Goal: Transaction & Acquisition: Download file/media

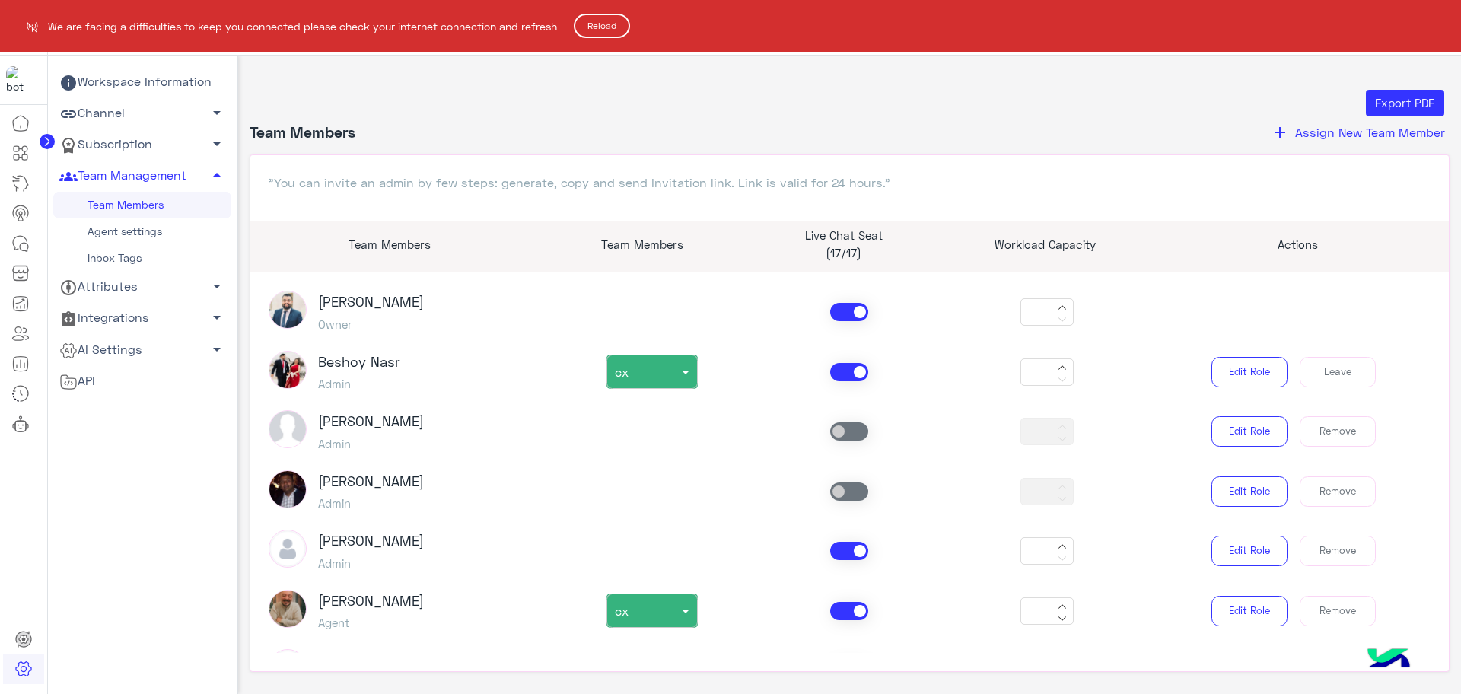
scroll to position [2710, 0]
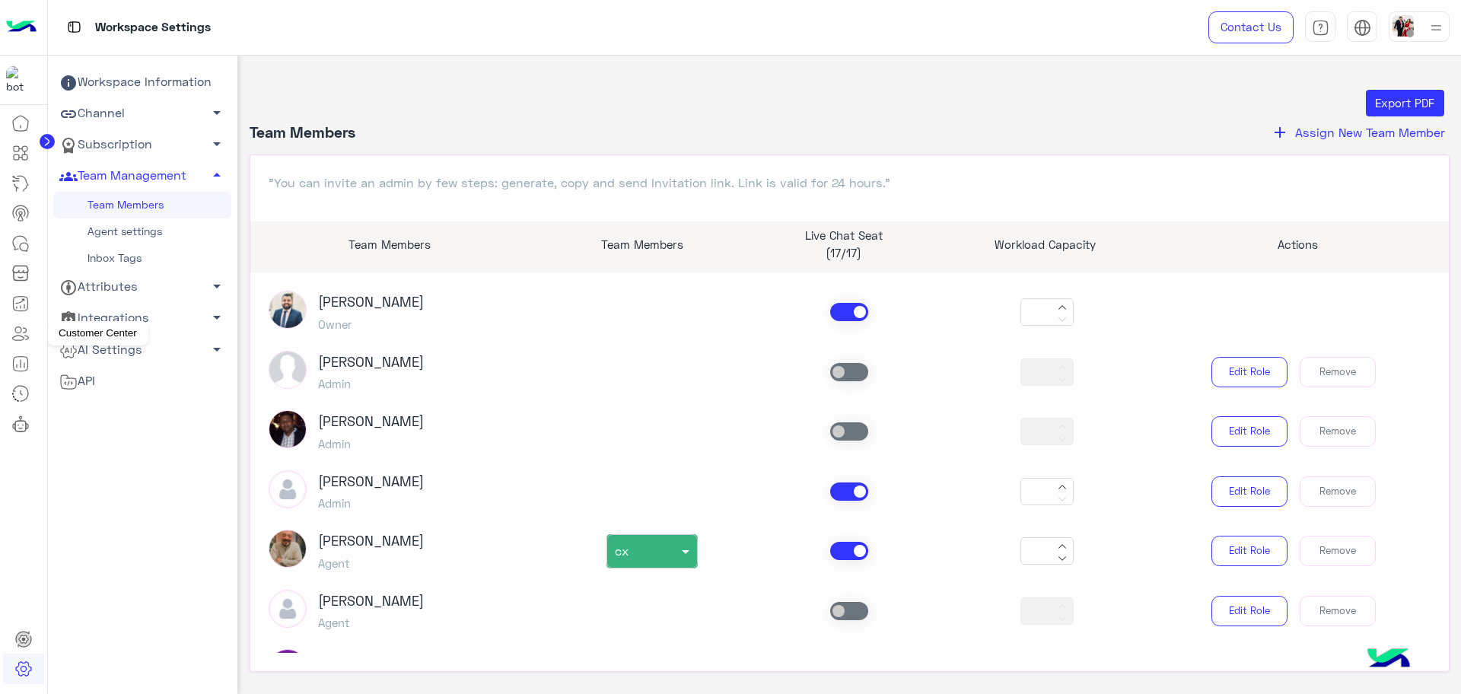
click at [26, 336] on icon at bounding box center [26, 333] width 5 height 11
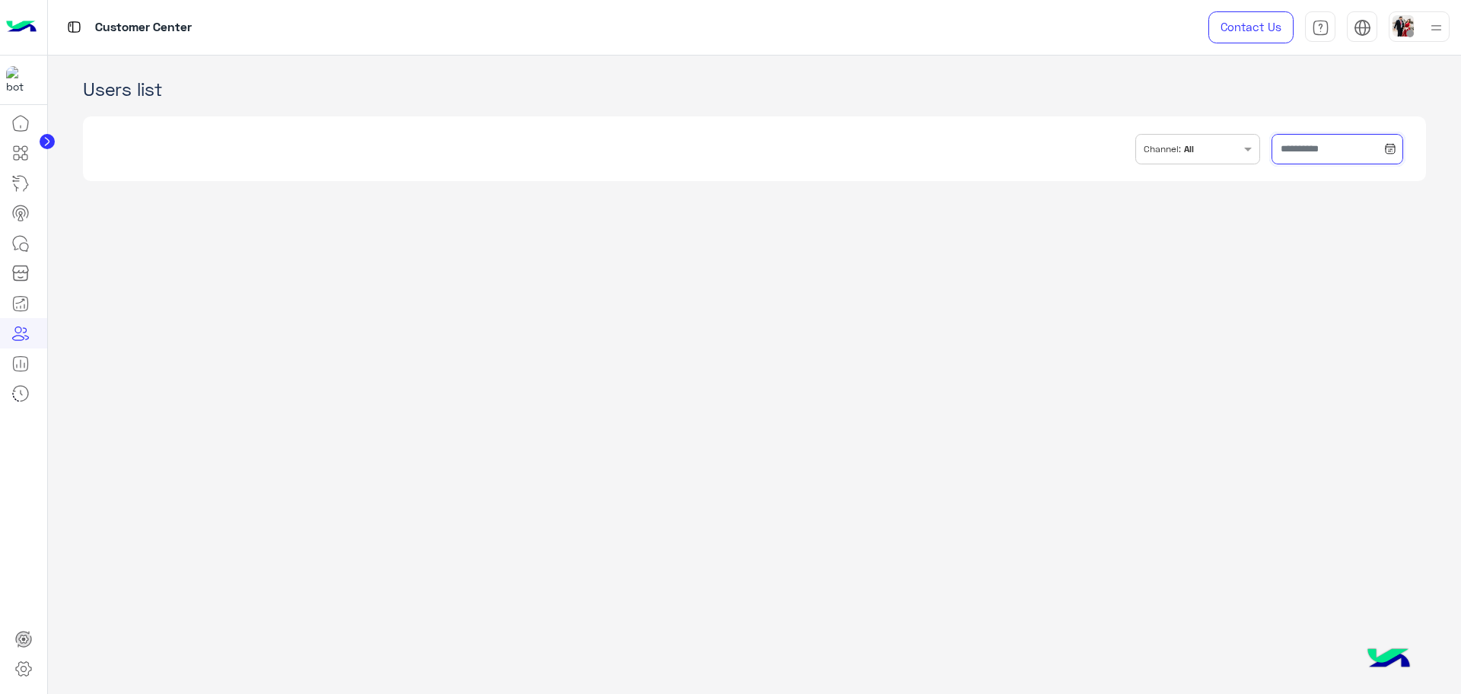
click at [1312, 155] on input "text" at bounding box center [1337, 149] width 132 height 30
click at [1308, 340] on button "Custom range" at bounding box center [1316, 340] width 129 height 32
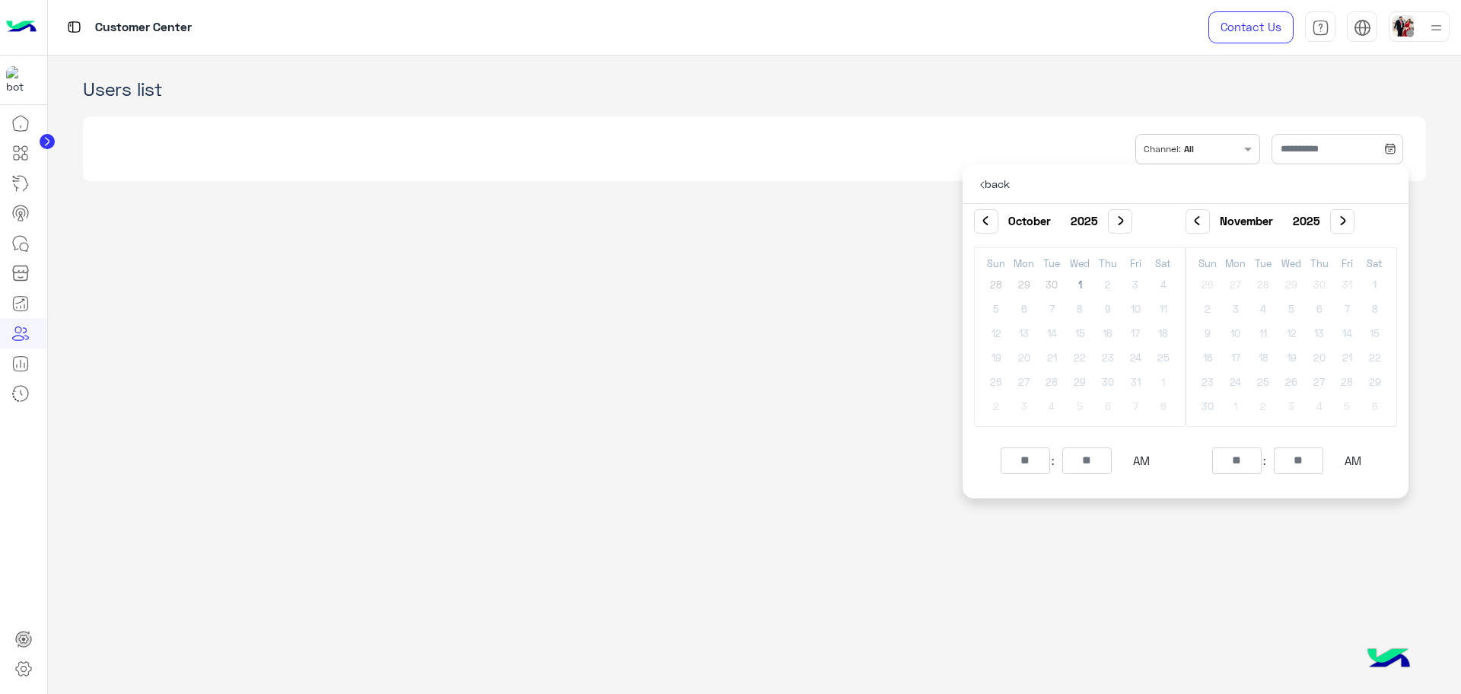
click at [987, 215] on button "‹" at bounding box center [986, 221] width 24 height 24
click at [1128, 283] on span "1" at bounding box center [1135, 284] width 24 height 24
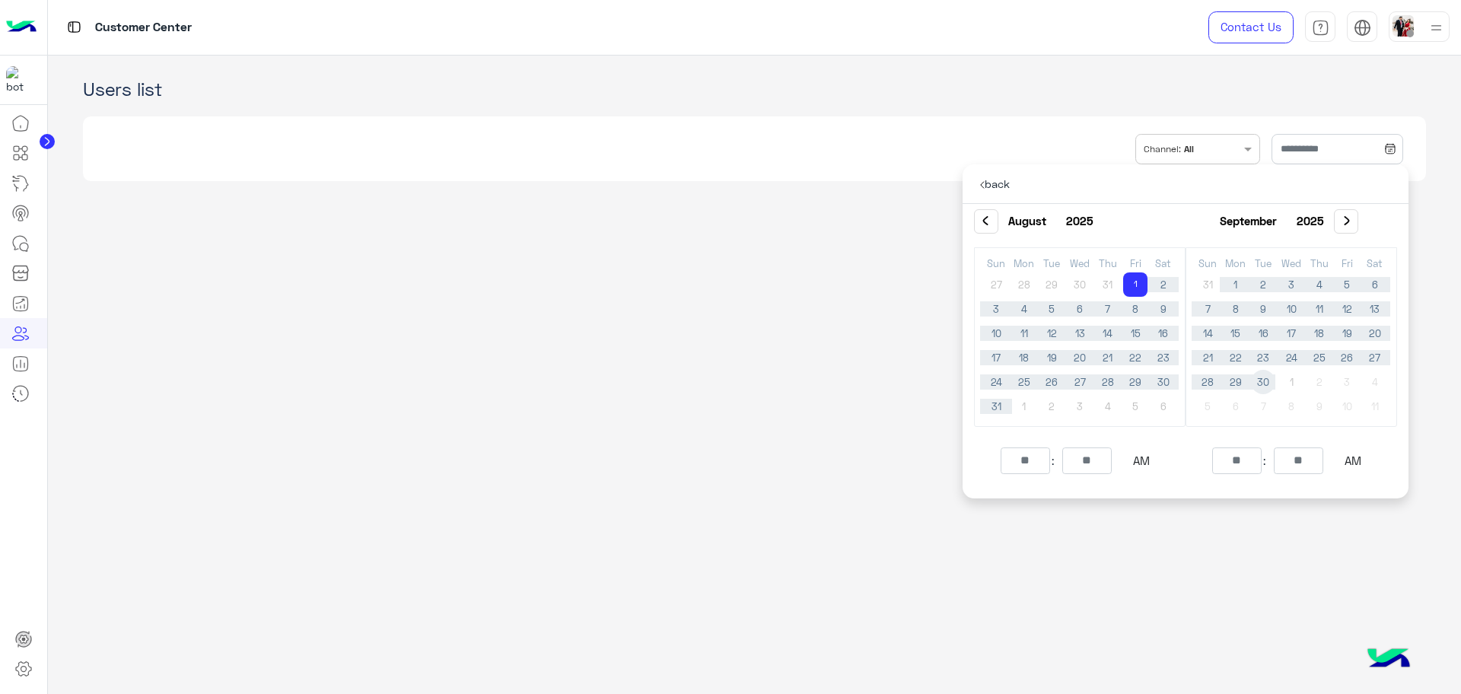
click at [1265, 384] on span "30" at bounding box center [1263, 382] width 24 height 24
type input "**********"
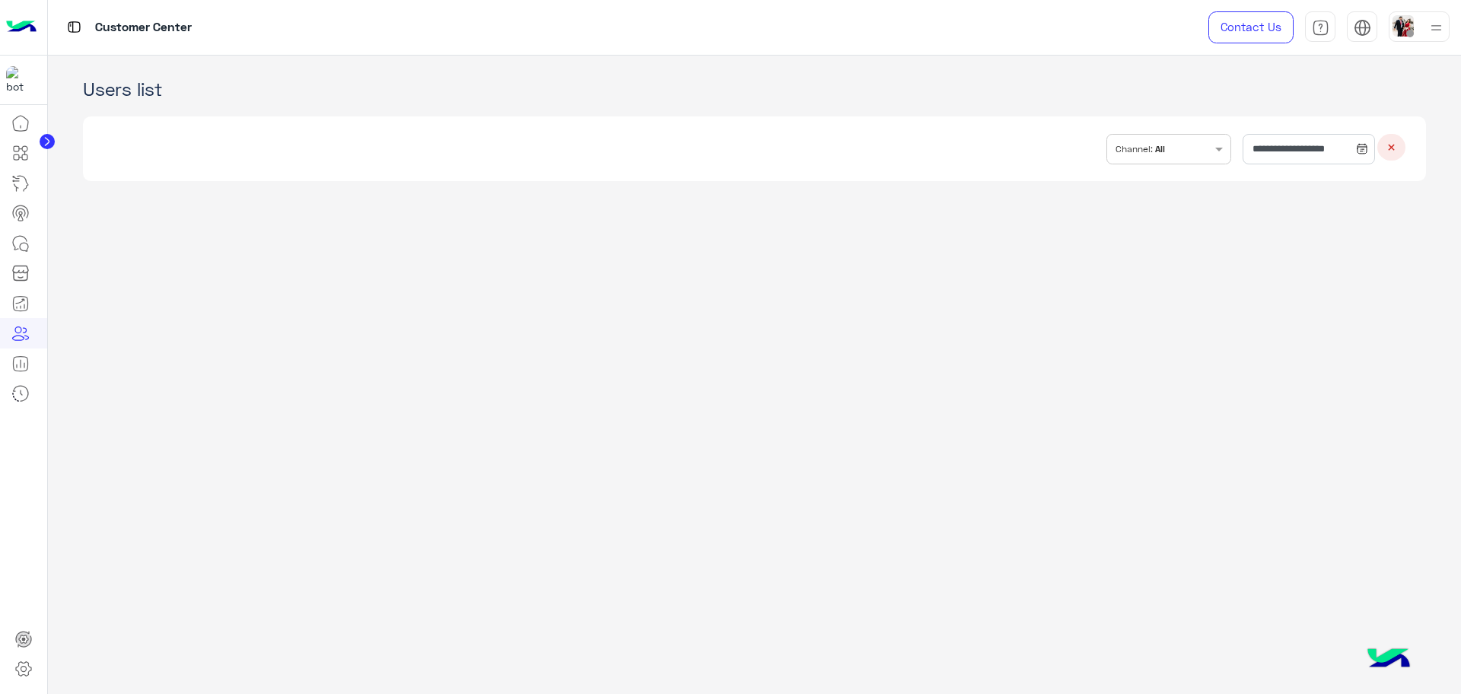
click at [1332, 193] on app-crm "**********" at bounding box center [755, 375] width 1414 height 639
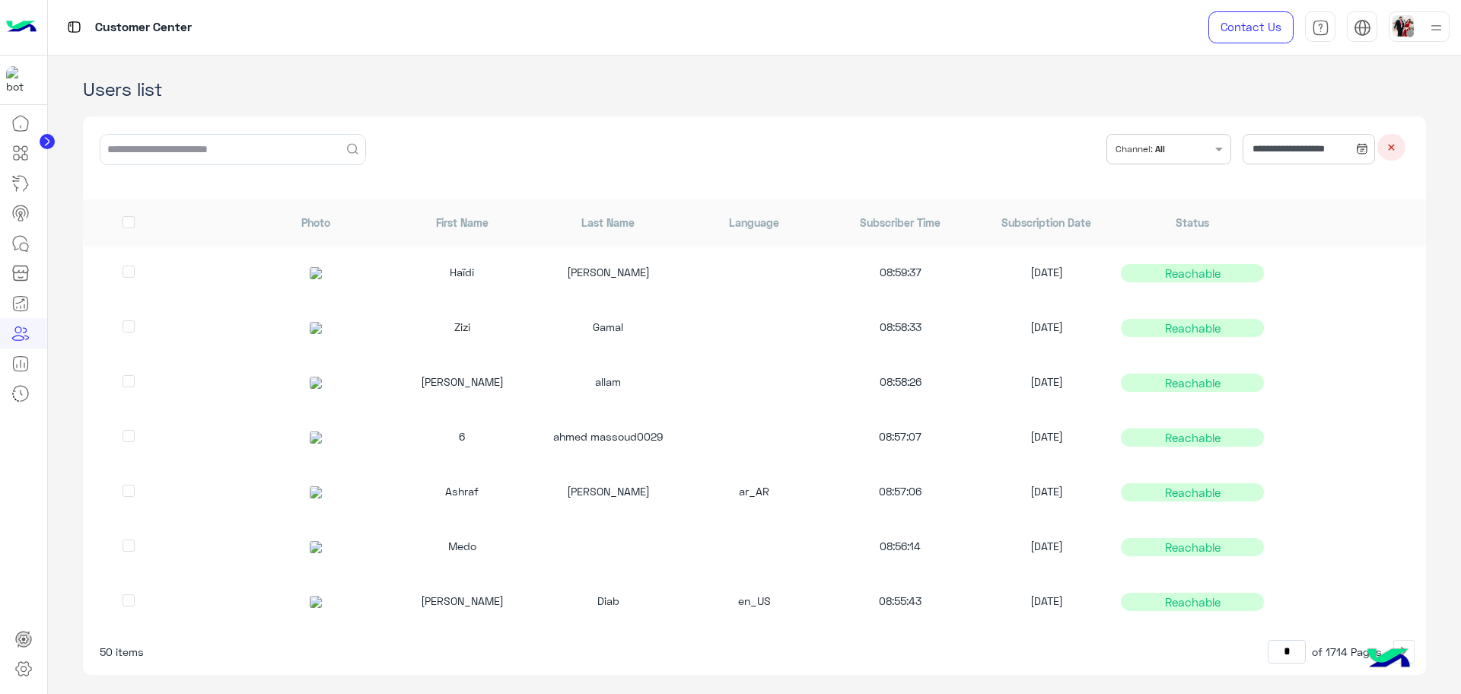
click at [1167, 148] on input "text" at bounding box center [1189, 148] width 44 height 26
click at [1172, 258] on b "WhatsApp" at bounding box center [1190, 256] width 53 height 16
click at [1366, 92] on h1 "Users list" at bounding box center [754, 88] width 1343 height 21
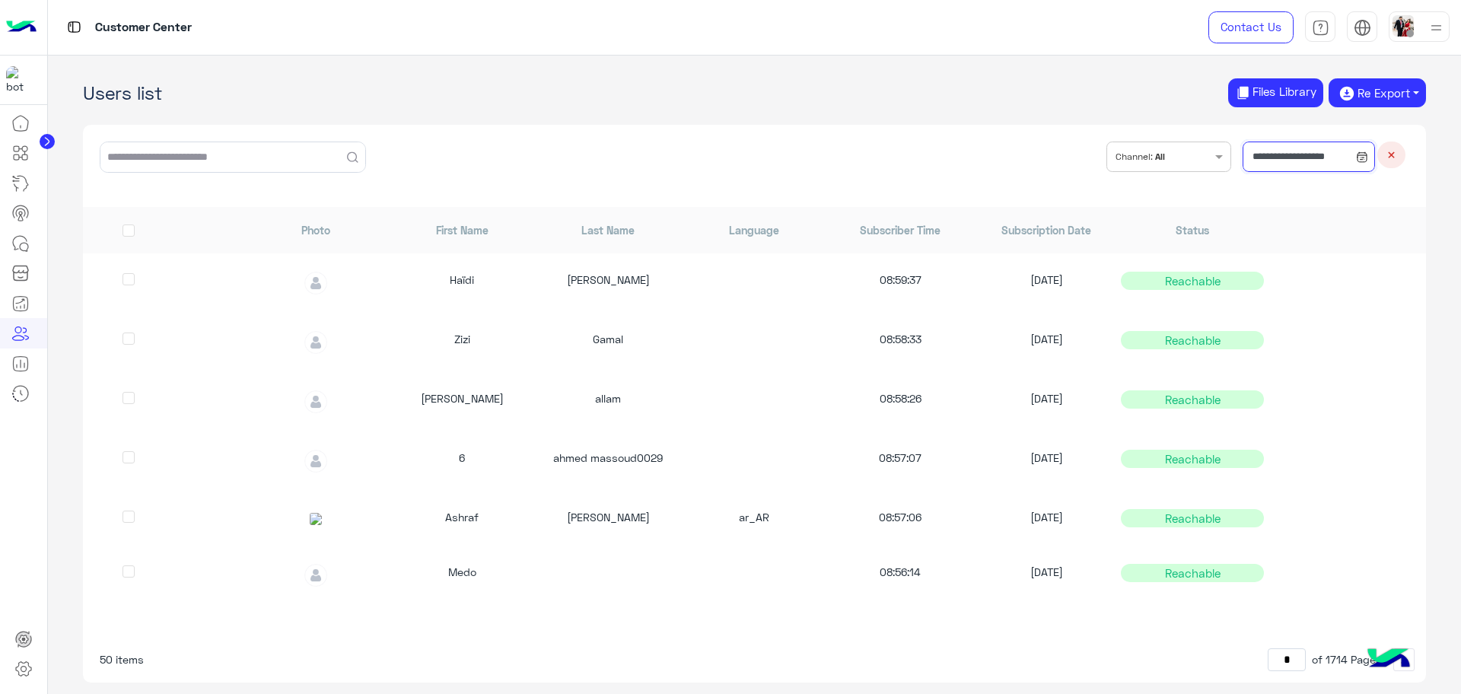
click at [1307, 157] on input "**********" at bounding box center [1309, 157] width 132 height 30
click at [1382, 97] on button "Re Export" at bounding box center [1377, 92] width 97 height 29
click at [1377, 129] on button "CSV" at bounding box center [1377, 125] width 73 height 21
click at [1141, 108] on app-crm "**********" at bounding box center [755, 375] width 1414 height 639
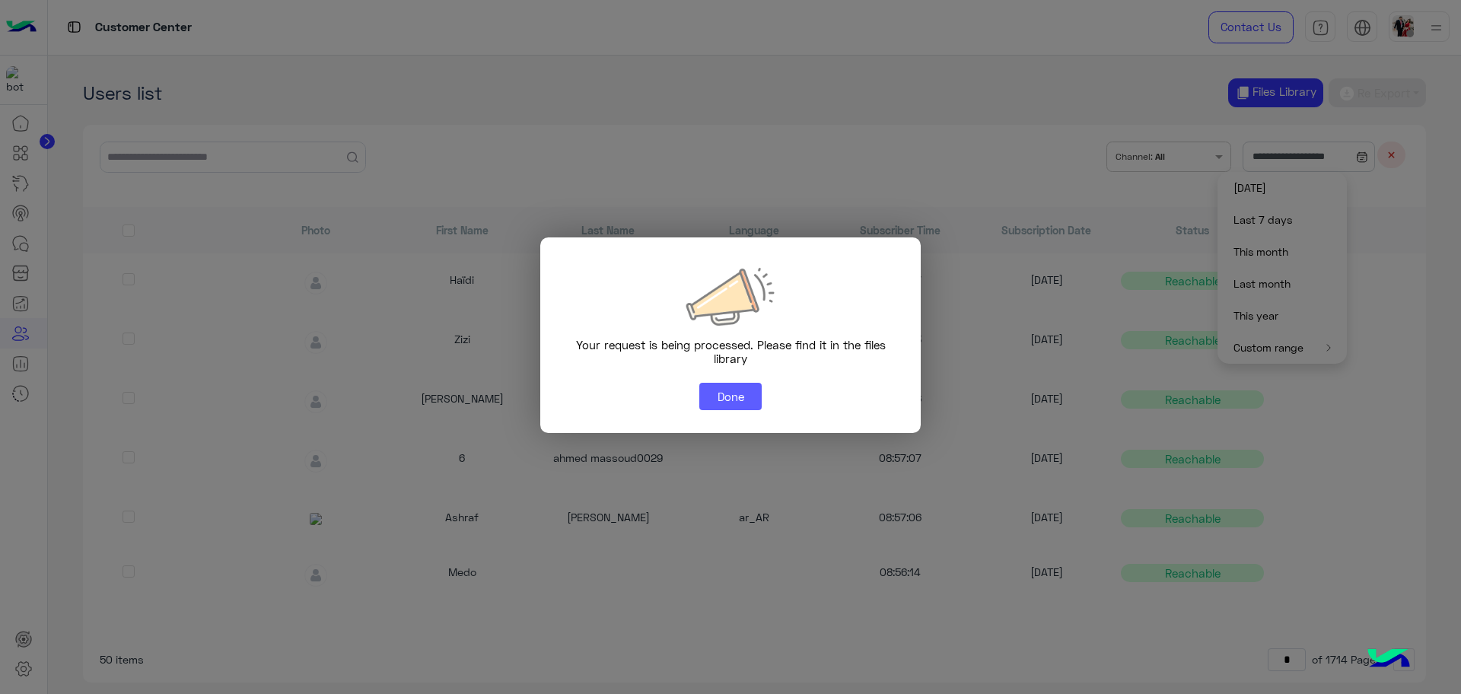
click at [736, 396] on button "Done" at bounding box center [730, 396] width 62 height 27
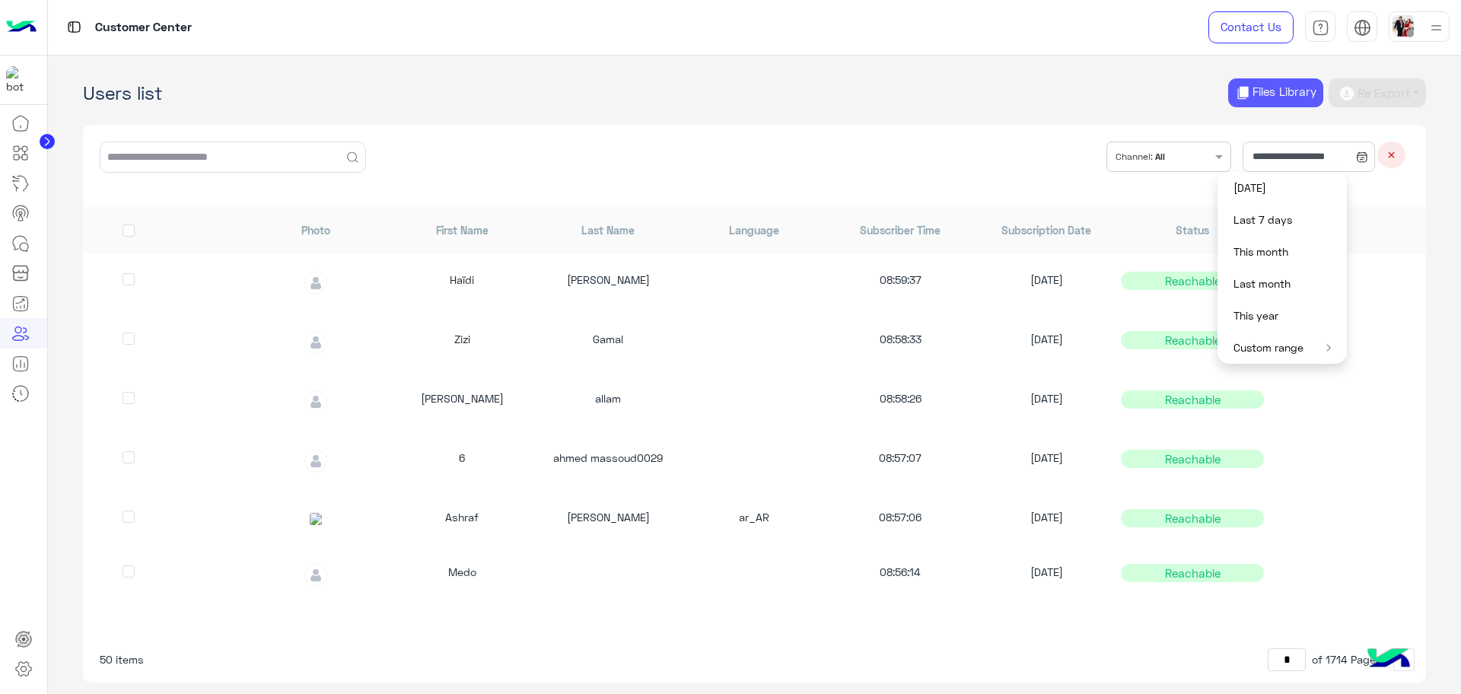
click at [1273, 91] on button "Files Library" at bounding box center [1275, 93] width 95 height 30
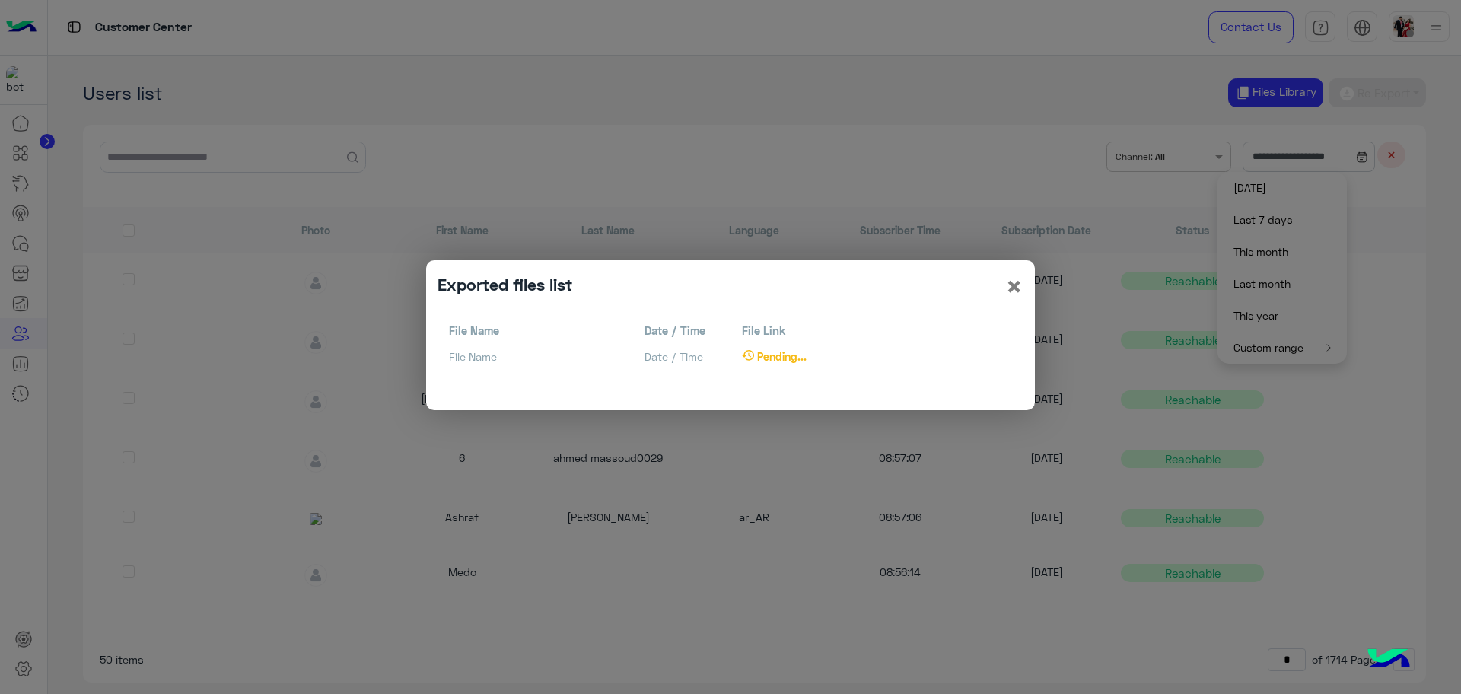
click at [746, 181] on modal-container "Exported files list × File Name File Name Date / Time Date / Time File Link Pen…" at bounding box center [730, 347] width 1461 height 694
click at [1017, 284] on span "×" at bounding box center [1014, 286] width 18 height 34
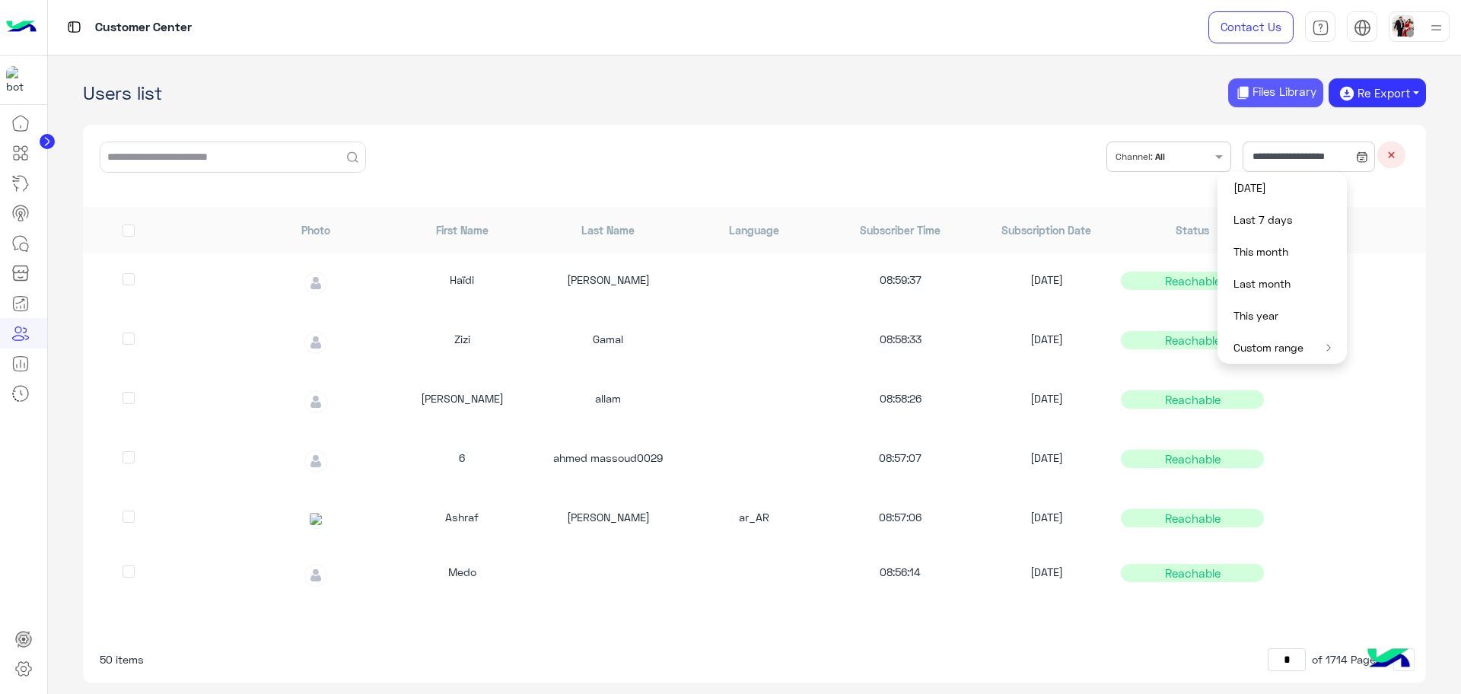
click at [1284, 97] on button "Files Library" at bounding box center [1275, 93] width 95 height 30
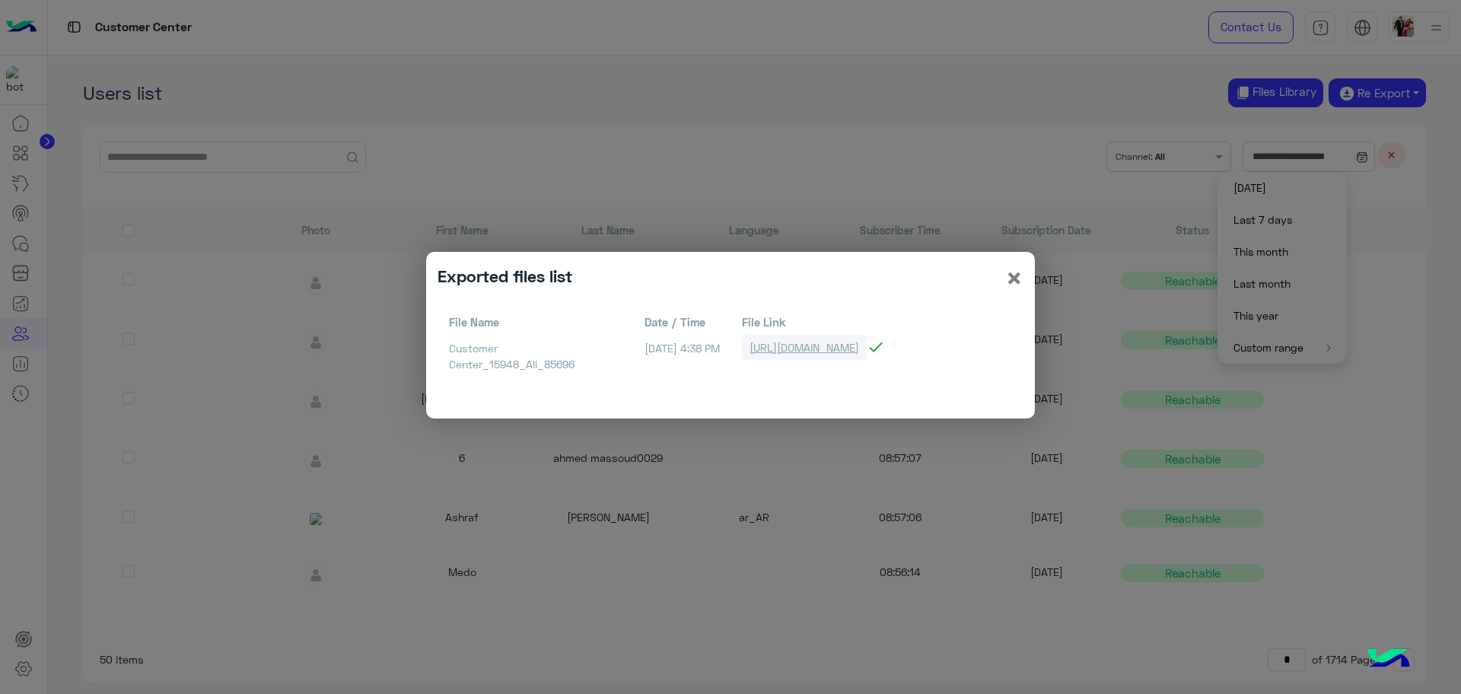
click at [867, 346] on link "https://bots-resources.s3.amazonaws.com/PlatformAttachments/LIVE/15948/Customer…" at bounding box center [804, 347] width 125 height 25
click at [1004, 282] on div "Exported files list ×" at bounding box center [731, 277] width 586 height 29
click at [1009, 282] on span "×" at bounding box center [1014, 277] width 18 height 34
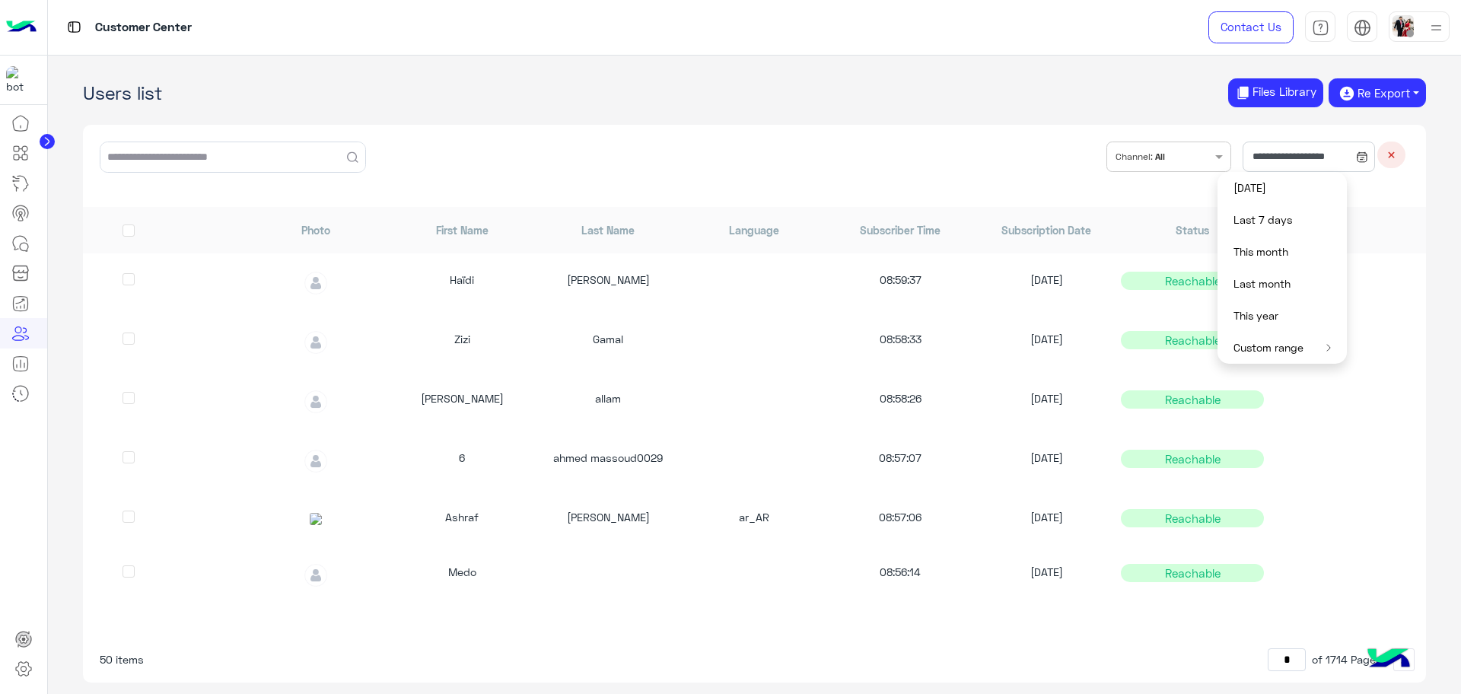
click at [963, 475] on div "6 ahmed massoud0029 08:57:07 09/29/2025 Reachable" at bounding box center [754, 461] width 1313 height 29
